Goal: Task Accomplishment & Management: Use online tool/utility

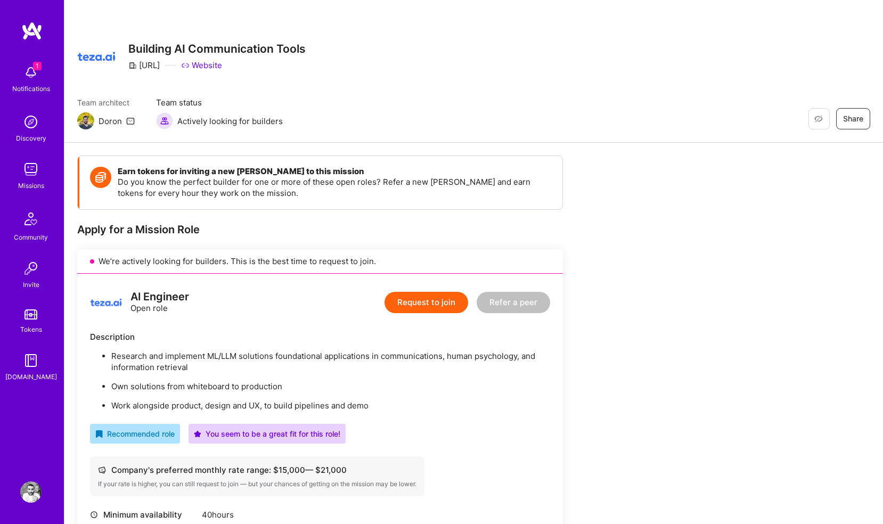
scroll to position [603, 0]
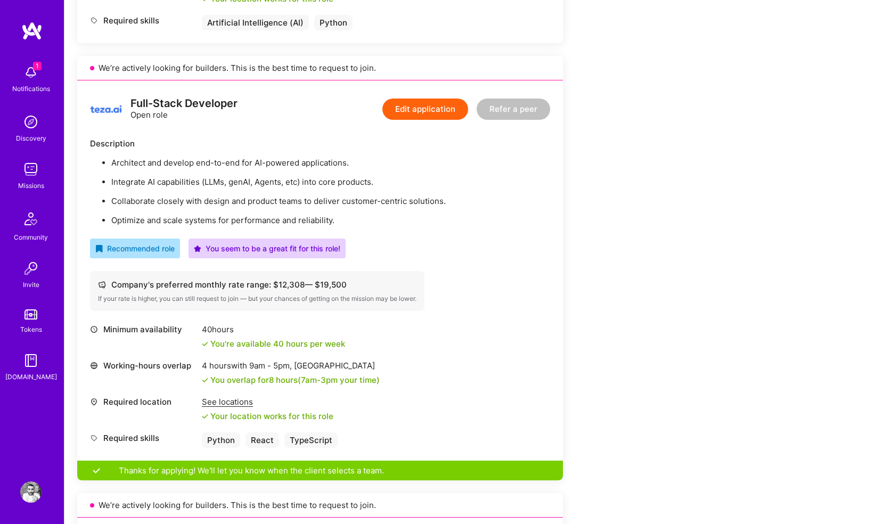
click at [36, 75] on img at bounding box center [30, 72] width 21 height 21
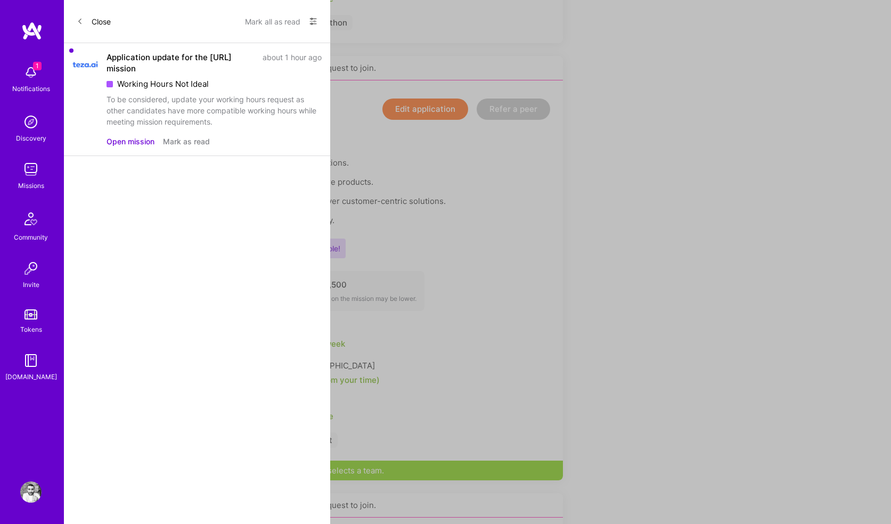
click at [182, 143] on button "Mark as read" at bounding box center [186, 141] width 47 height 11
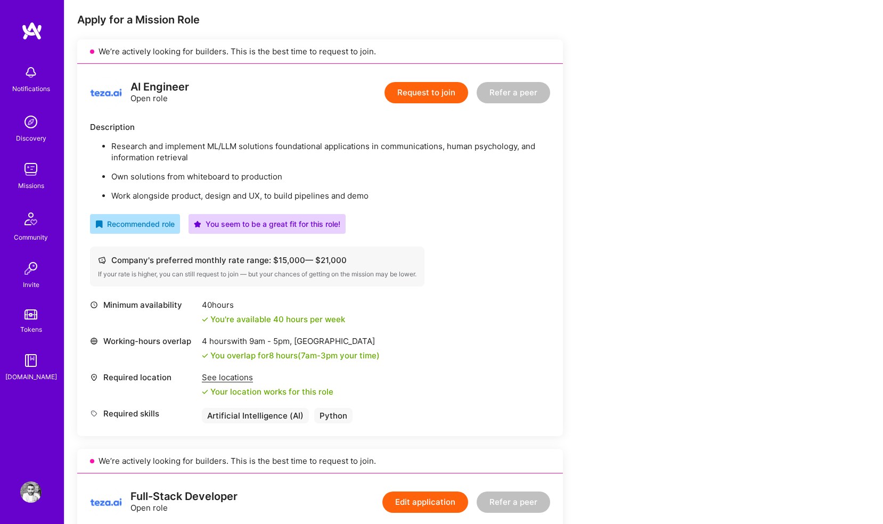
scroll to position [204, 0]
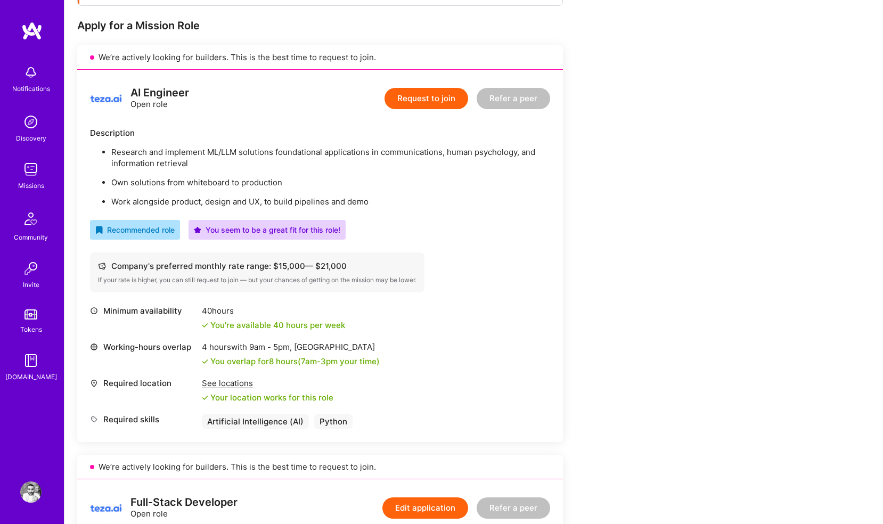
click at [100, 97] on img at bounding box center [106, 99] width 32 height 32
click at [29, 81] on img at bounding box center [30, 72] width 21 height 21
click at [26, 28] on img at bounding box center [31, 30] width 21 height 19
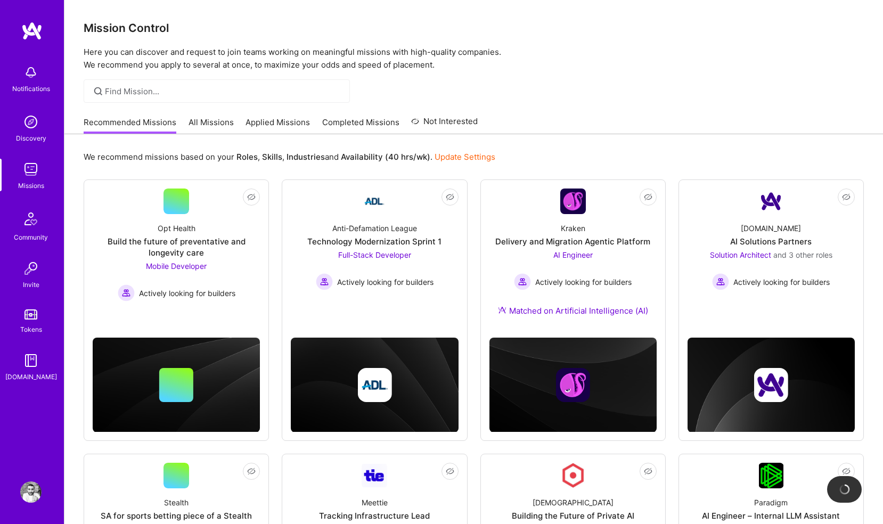
click at [38, 70] on img at bounding box center [30, 72] width 21 height 21
click at [31, 30] on img at bounding box center [31, 30] width 21 height 19
